Goal: Navigation & Orientation: Find specific page/section

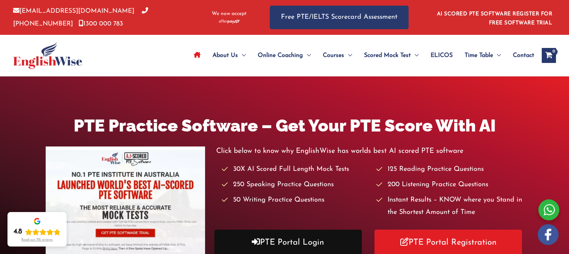
click at [282, 235] on link "PTE Portal Login" at bounding box center [287, 242] width 147 height 26
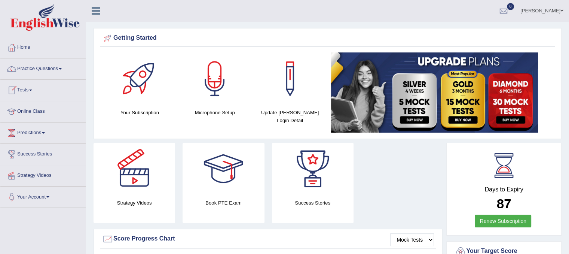
click at [34, 111] on link "Online Class" at bounding box center [42, 110] width 85 height 19
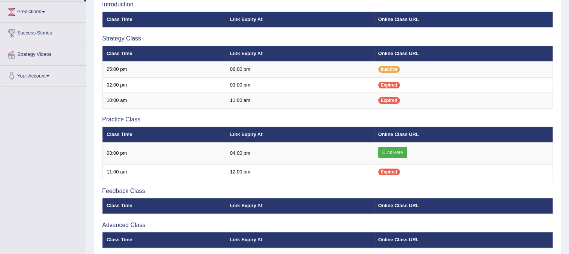
scroll to position [128, 0]
